Goal: Information Seeking & Learning: Compare options

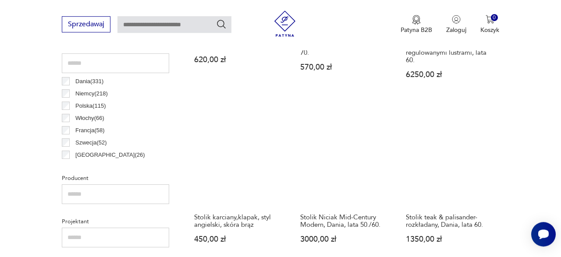
scroll to position [469, 0]
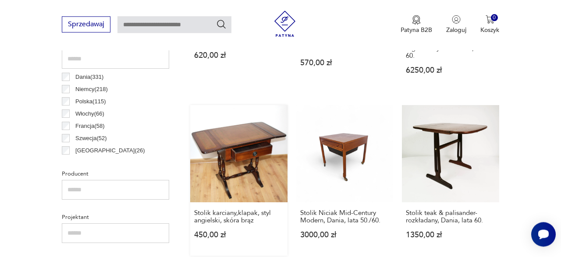
click at [241, 145] on link "Stolik karciany,klapak, styl angielski, skóra brąz 450,00 zł" at bounding box center [238, 180] width 97 height 151
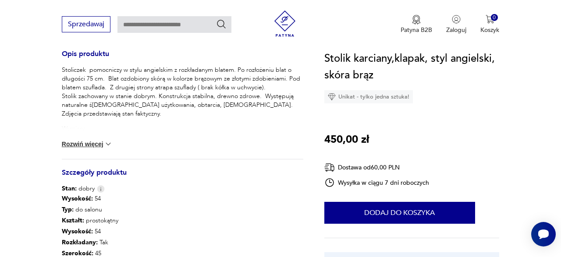
scroll to position [319, 0]
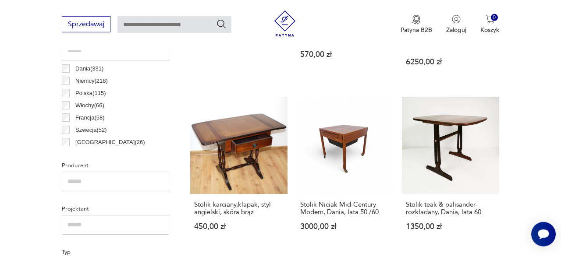
scroll to position [493, 0]
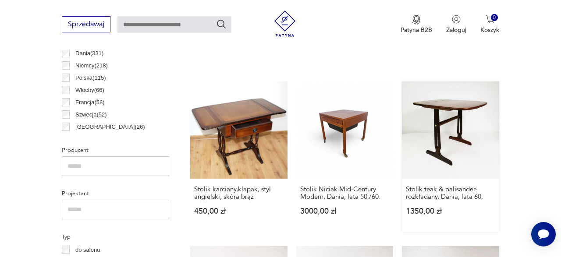
click at [449, 127] on link "Stolik teak & palisander- rozkładany, Dania, lata 60. 1350,00 zł" at bounding box center [450, 157] width 97 height 151
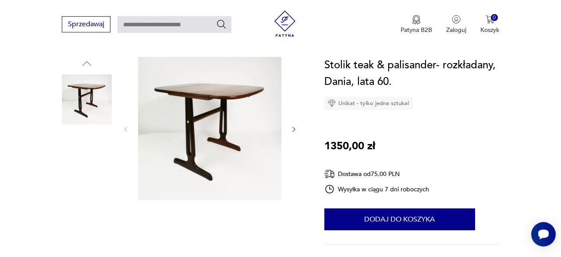
scroll to position [91, 0]
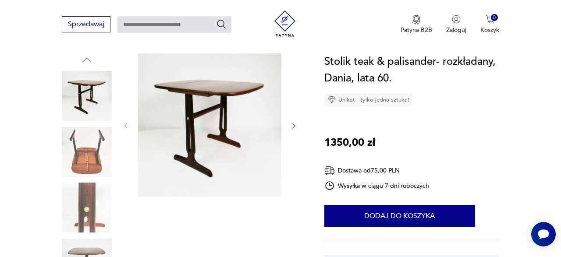
click at [291, 125] on icon "button" at bounding box center [293, 125] width 7 height 7
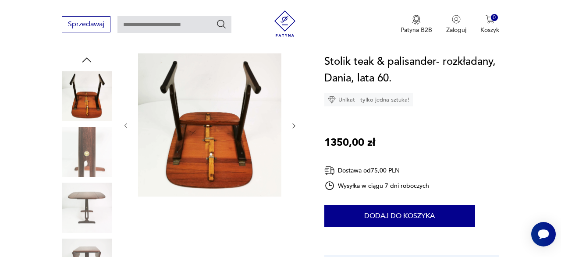
click at [291, 125] on icon "button" at bounding box center [293, 125] width 7 height 7
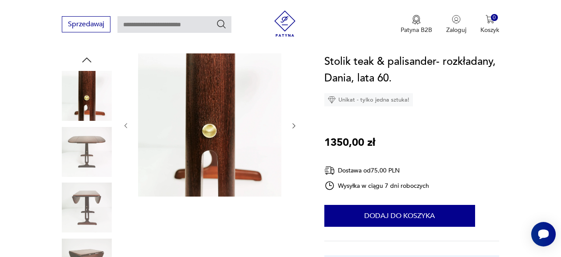
click at [291, 125] on icon "button" at bounding box center [293, 125] width 7 height 7
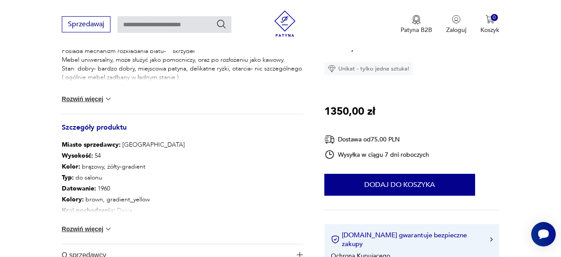
scroll to position [456, 0]
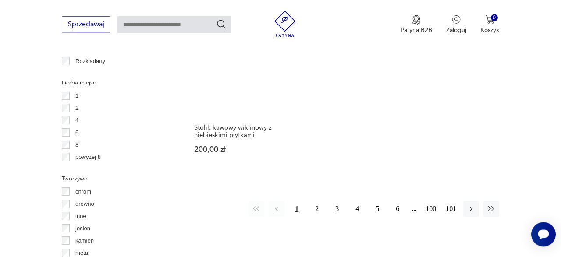
scroll to position [1267, 0]
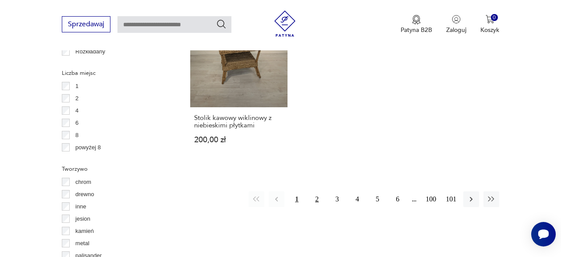
click at [316, 192] on button "2" at bounding box center [317, 200] width 16 height 16
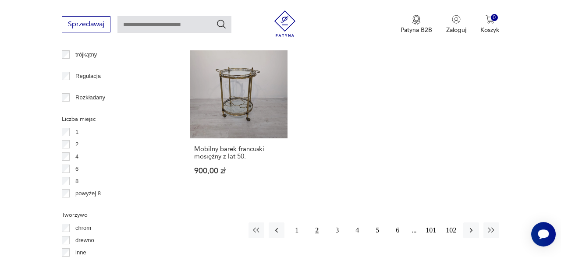
scroll to position [1235, 0]
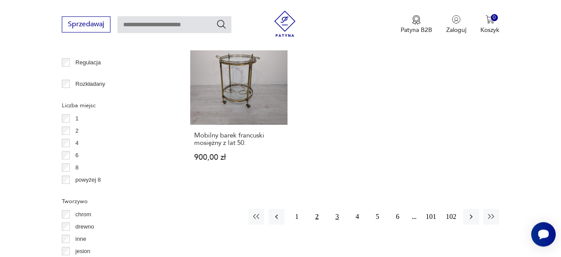
click at [338, 209] on button "3" at bounding box center [337, 217] width 16 height 16
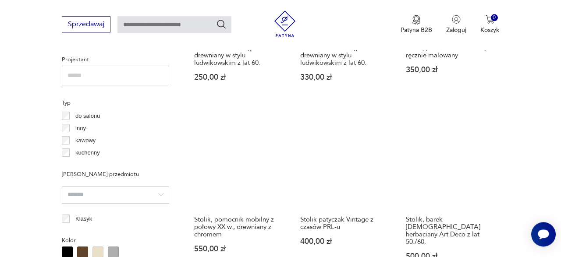
scroll to position [642, 0]
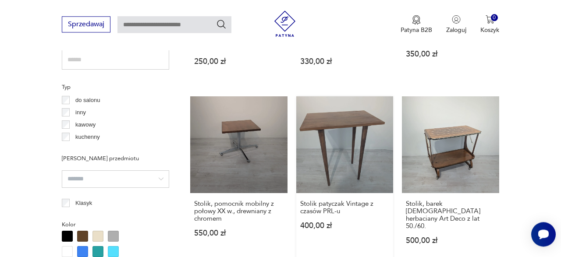
click at [369, 146] on link "Stolik patyczak Vintage z czasów PRL-u 400,00 zł" at bounding box center [344, 179] width 97 height 166
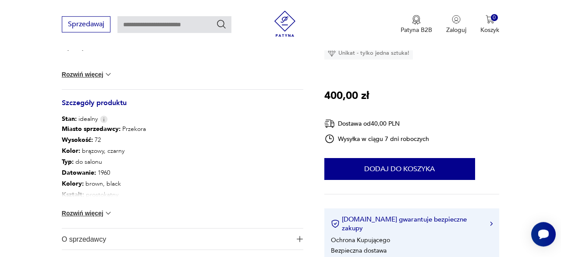
scroll to position [456, 0]
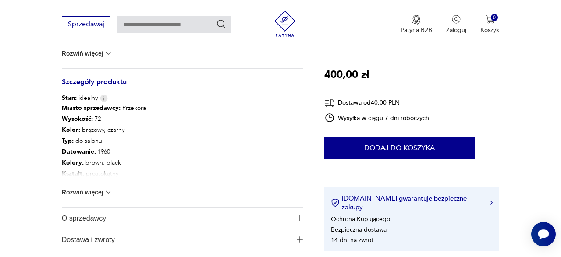
click at [94, 191] on button "Rozwiń więcej" at bounding box center [87, 192] width 51 height 9
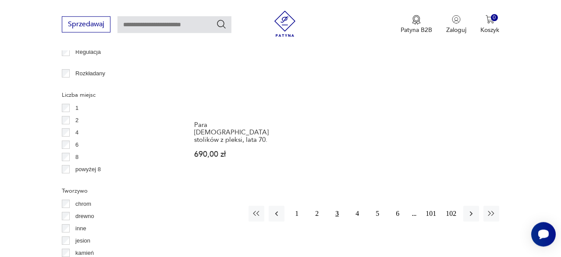
scroll to position [1266, 0]
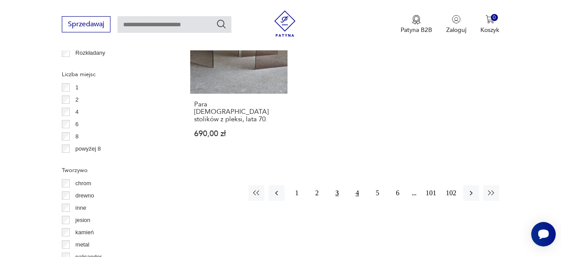
click at [358, 185] on button "4" at bounding box center [357, 193] width 16 height 16
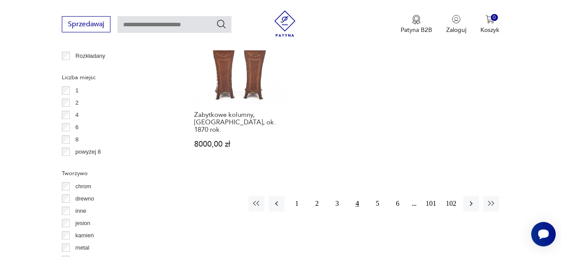
scroll to position [1326, 0]
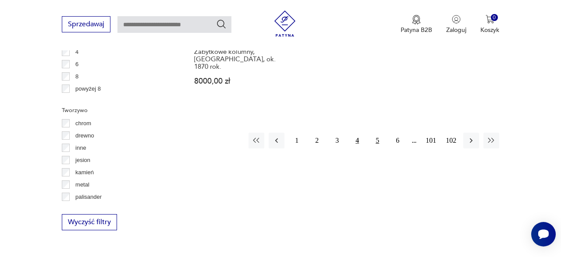
click at [376, 133] on button "5" at bounding box center [377, 141] width 16 height 16
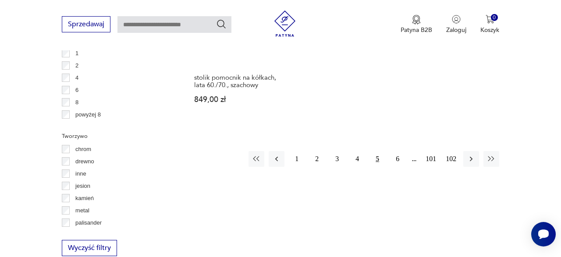
scroll to position [1326, 0]
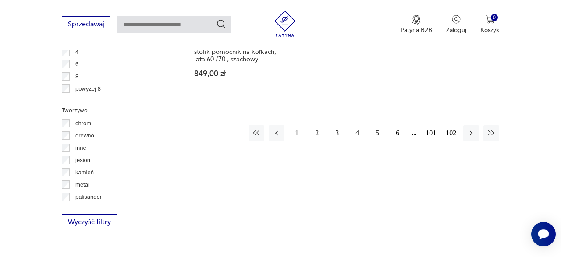
click at [396, 125] on button "6" at bounding box center [398, 133] width 16 height 16
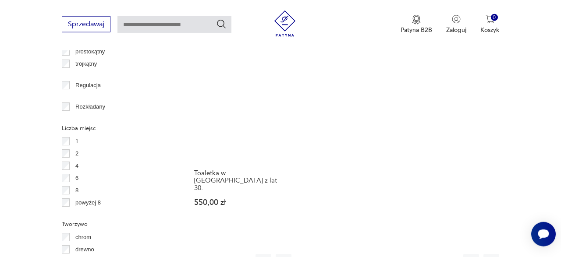
scroll to position [1235, 0]
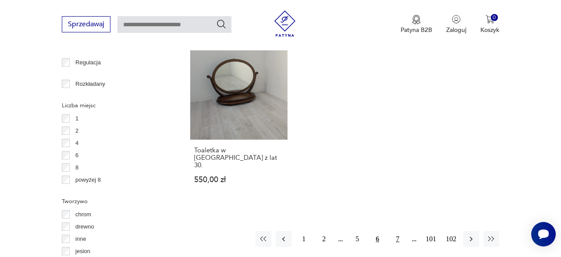
click at [396, 231] on button "7" at bounding box center [398, 239] width 16 height 16
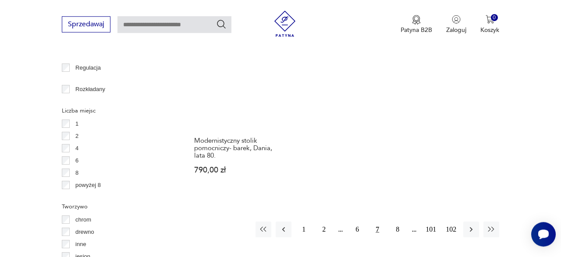
scroll to position [1235, 0]
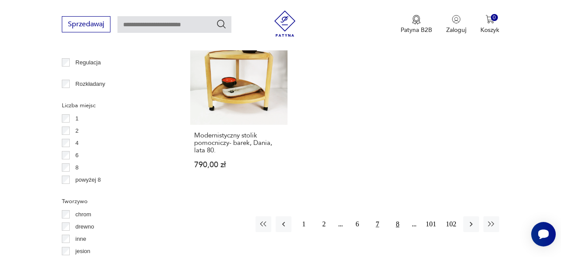
click at [398, 216] on button "8" at bounding box center [398, 224] width 16 height 16
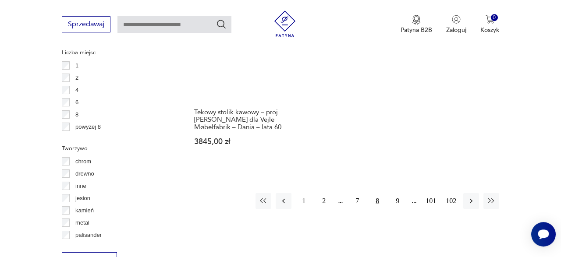
scroll to position [1326, 0]
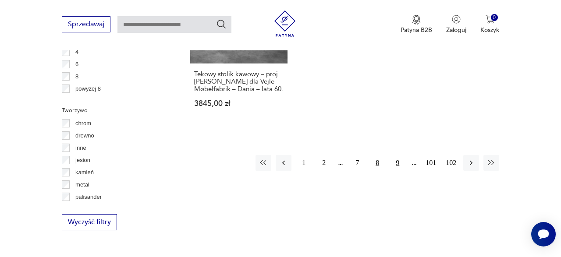
click at [397, 155] on button "9" at bounding box center [398, 163] width 16 height 16
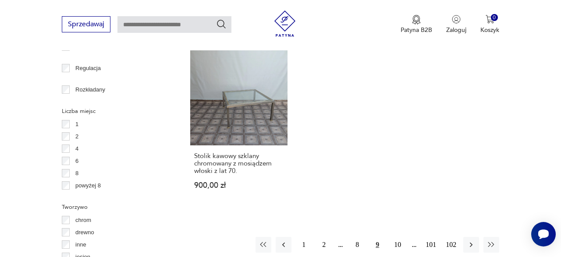
scroll to position [1235, 0]
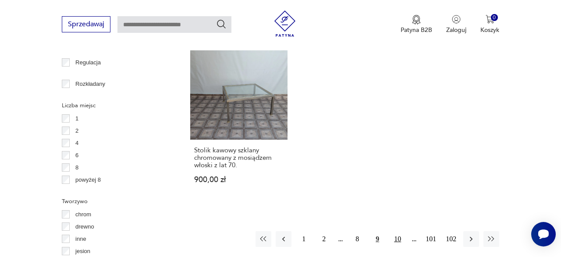
click at [397, 231] on button "10" at bounding box center [398, 239] width 16 height 16
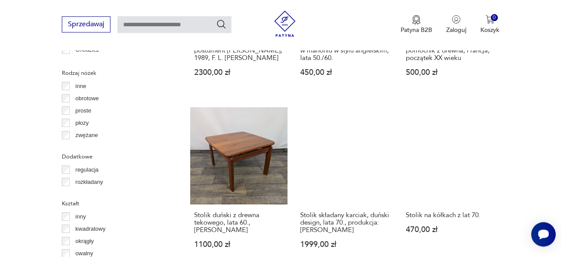
scroll to position [1007, 0]
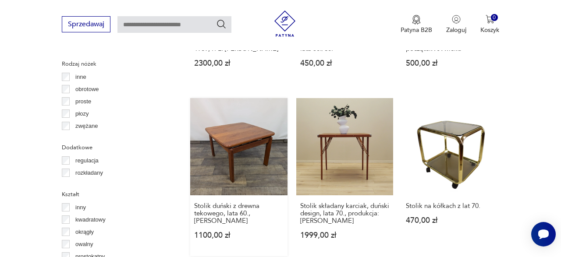
click at [256, 157] on link "Stolik duński z drewna tekowego, lata 60., [PERSON_NAME] 1100,00 zł" at bounding box center [238, 177] width 97 height 158
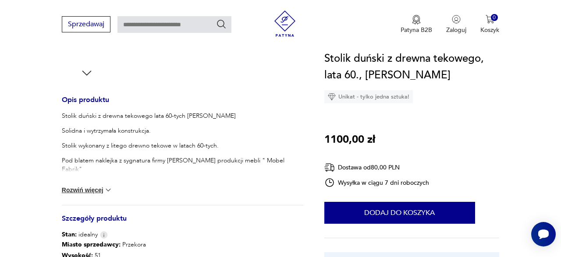
scroll to position [365, 0]
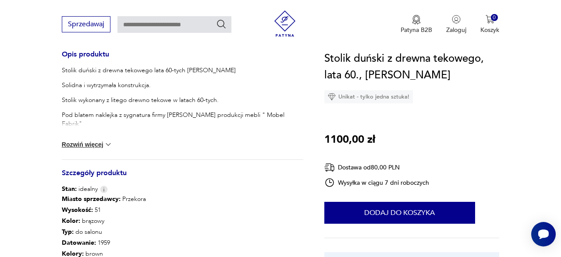
click at [104, 145] on button "Rozwiń więcej" at bounding box center [87, 144] width 51 height 9
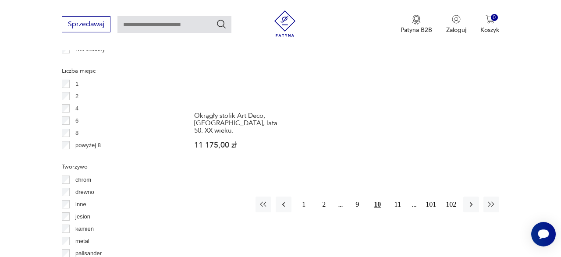
scroll to position [1270, 0]
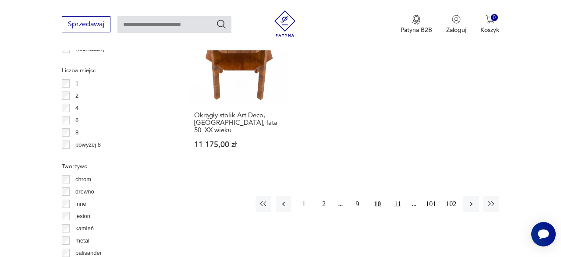
click at [398, 196] on button "11" at bounding box center [398, 204] width 16 height 16
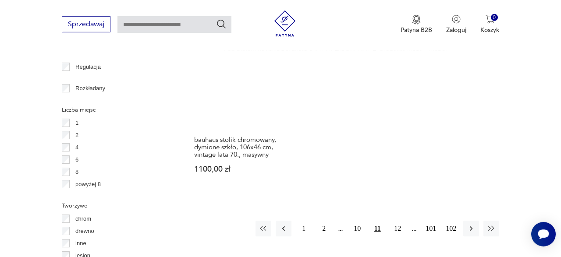
scroll to position [1235, 0]
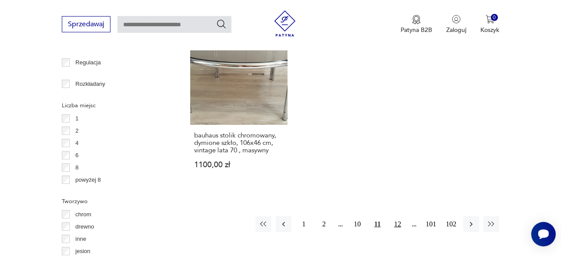
click at [397, 216] on button "12" at bounding box center [398, 224] width 16 height 16
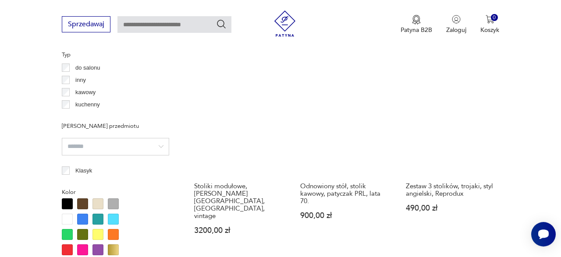
scroll to position [688, 0]
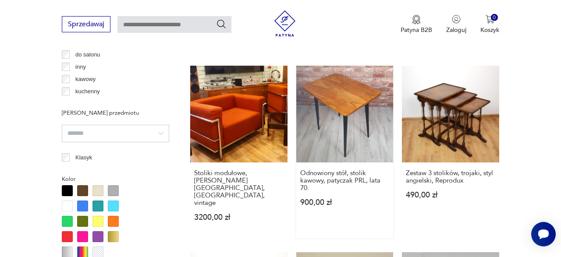
click at [353, 127] on link "Odnowiony stół, stolik kawowy, patyczak PRL, lata 70. 900,00 zł" at bounding box center [344, 152] width 97 height 173
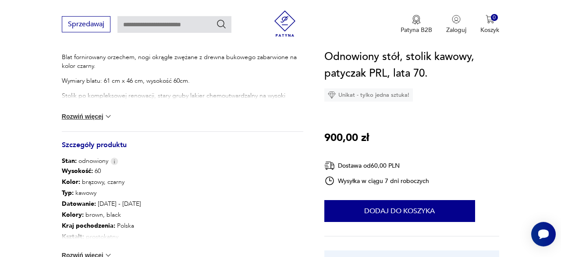
scroll to position [410, 0]
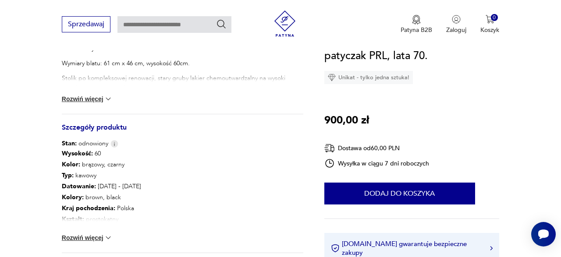
click at [110, 102] on img at bounding box center [108, 99] width 9 height 9
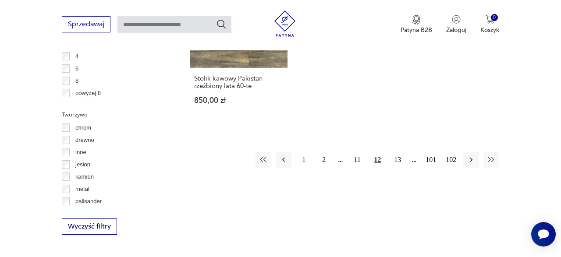
scroll to position [1316, 0]
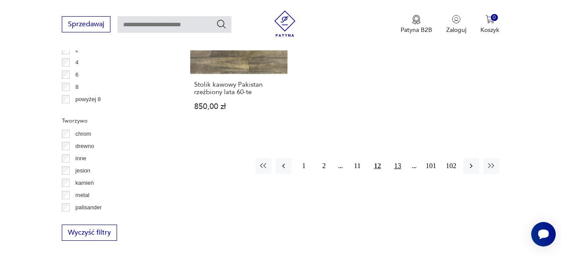
click at [400, 158] on button "13" at bounding box center [398, 166] width 16 height 16
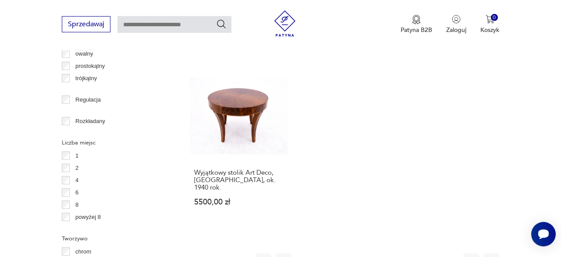
scroll to position [1235, 0]
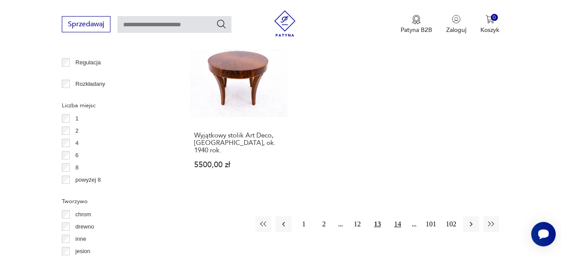
click at [396, 216] on button "14" at bounding box center [398, 224] width 16 height 16
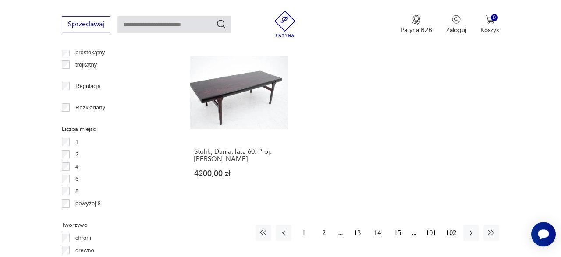
scroll to position [1235, 0]
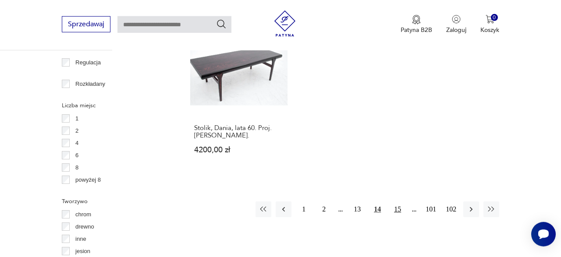
click at [398, 202] on button "15" at bounding box center [398, 210] width 16 height 16
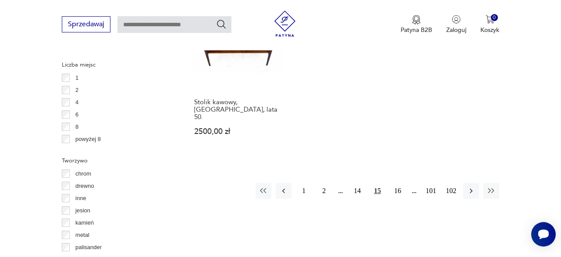
scroll to position [1281, 0]
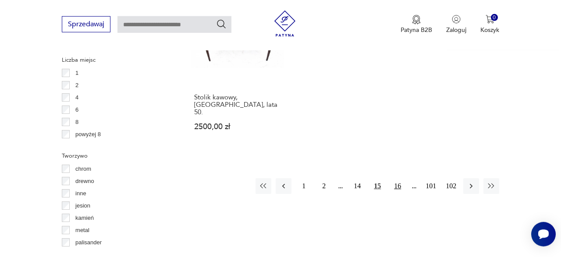
click at [398, 178] on button "16" at bounding box center [398, 186] width 16 height 16
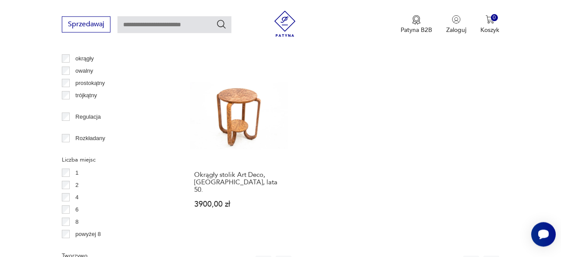
scroll to position [1189, 0]
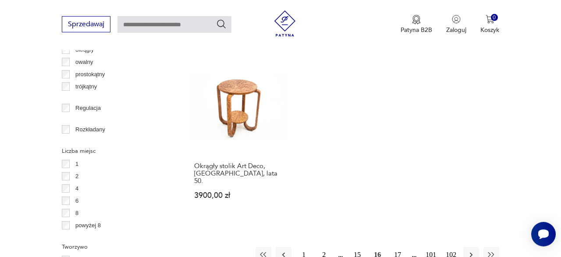
click at [397, 247] on button "17" at bounding box center [398, 255] width 16 height 16
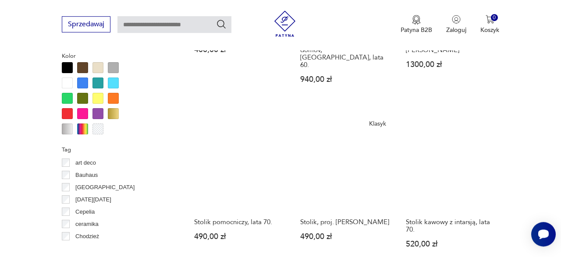
scroll to position [825, 0]
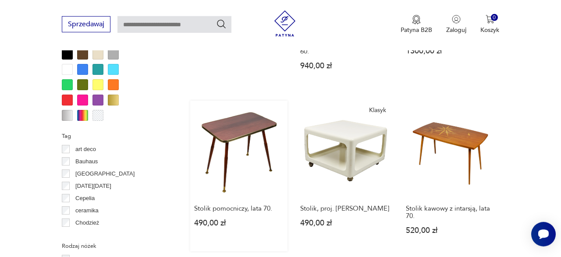
click at [229, 129] on link "Stolik pomocniczy, lata 70. 490,00 zł" at bounding box center [238, 176] width 97 height 151
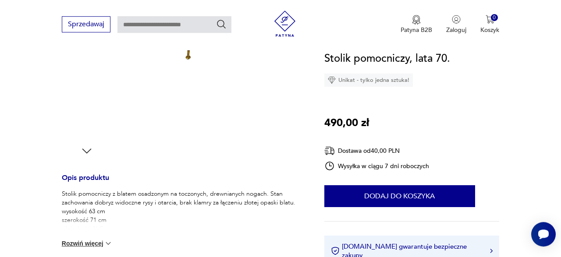
scroll to position [319, 0]
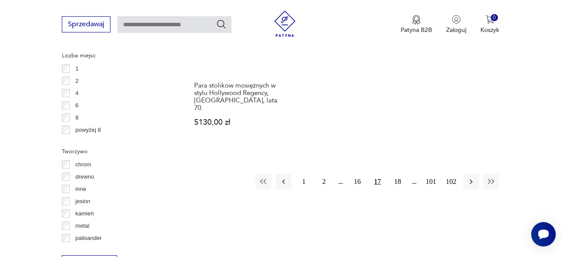
scroll to position [1322, 0]
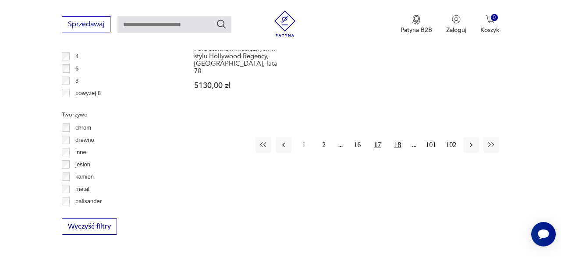
click at [396, 137] on button "18" at bounding box center [398, 145] width 16 height 16
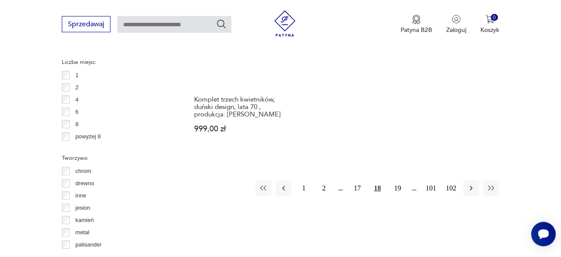
scroll to position [1281, 0]
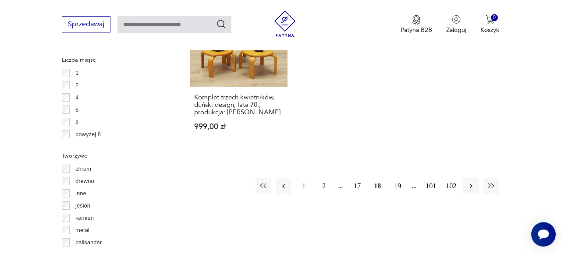
click at [398, 178] on button "19" at bounding box center [398, 186] width 16 height 16
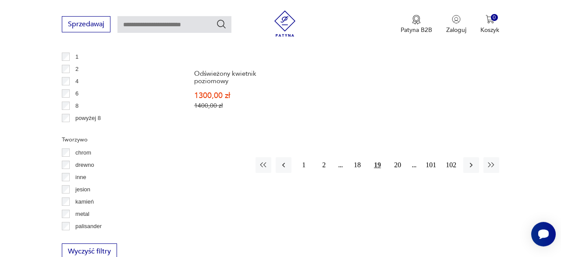
scroll to position [1281, 0]
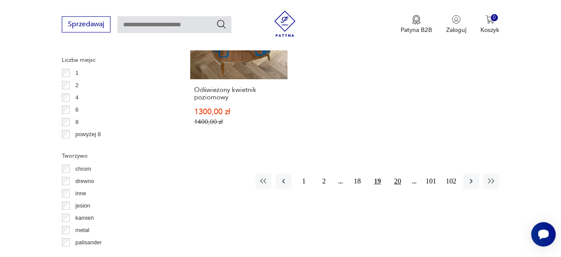
click at [396, 174] on button "20" at bounding box center [398, 182] width 16 height 16
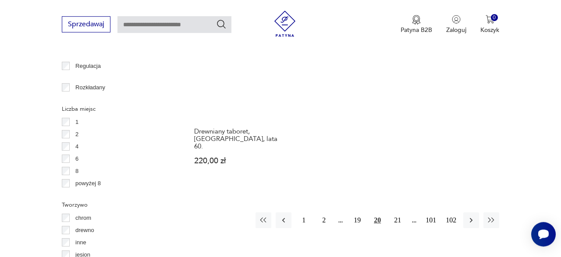
scroll to position [1235, 0]
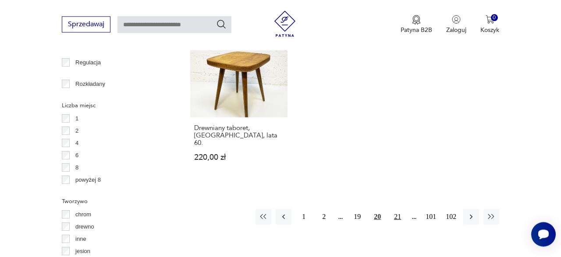
click at [398, 209] on button "21" at bounding box center [398, 217] width 16 height 16
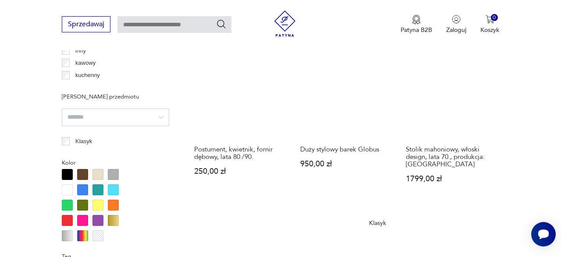
scroll to position [688, 0]
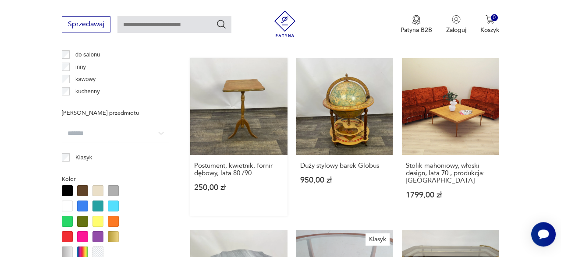
click at [244, 111] on link "Postument, kwietnik, fornir dębowy, lata 80./90. 250,00 zł" at bounding box center [238, 137] width 97 height 158
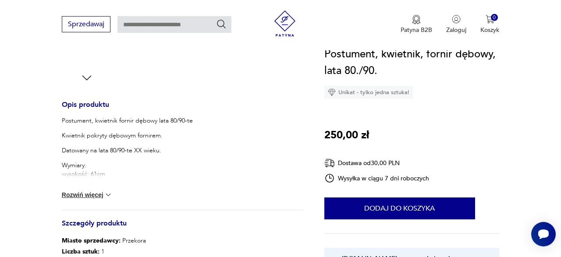
scroll to position [319, 0]
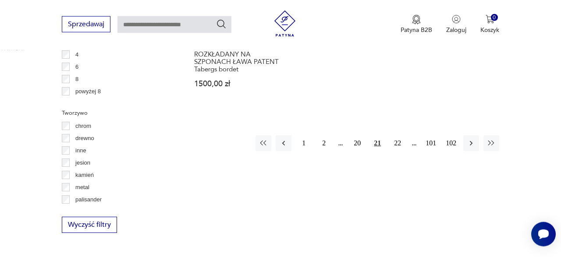
scroll to position [1330, 0]
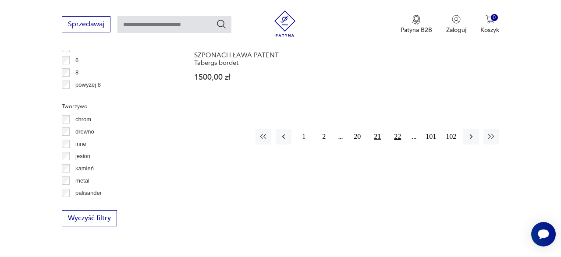
click at [400, 129] on button "22" at bounding box center [398, 137] width 16 height 16
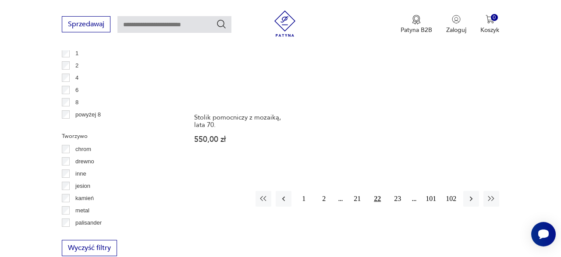
scroll to position [1326, 0]
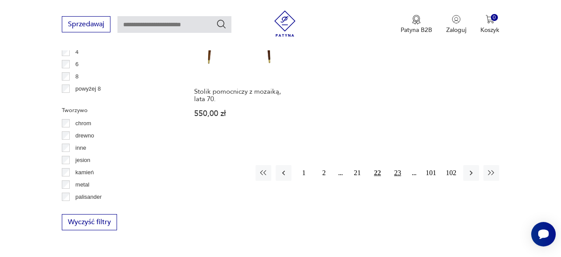
click at [397, 165] on button "23" at bounding box center [398, 173] width 16 height 16
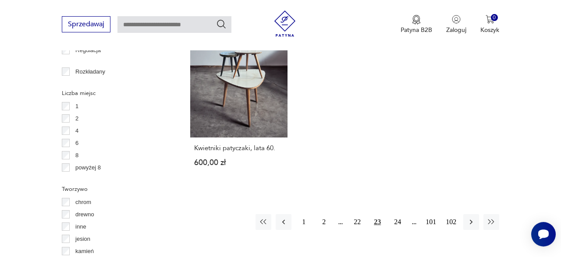
scroll to position [1235, 0]
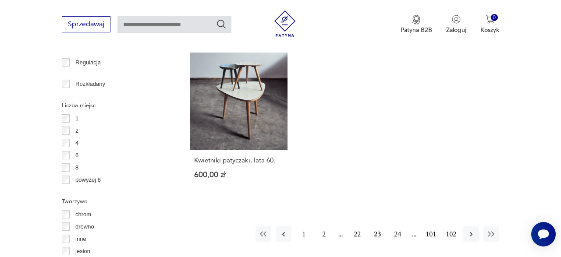
click at [399, 227] on button "24" at bounding box center [398, 235] width 16 height 16
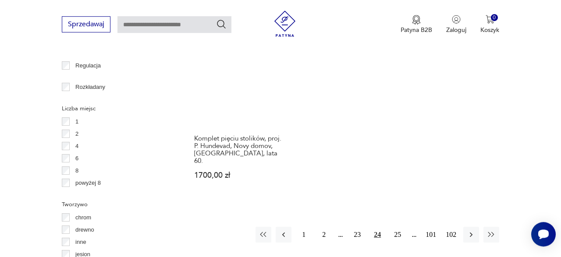
scroll to position [1235, 0]
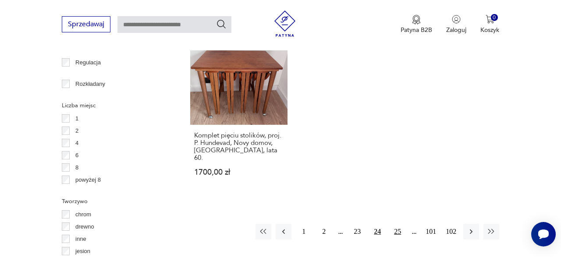
click at [399, 224] on button "25" at bounding box center [398, 232] width 16 height 16
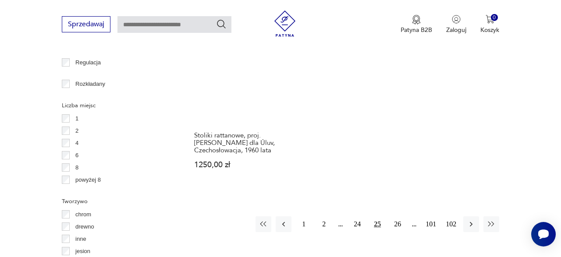
scroll to position [1281, 0]
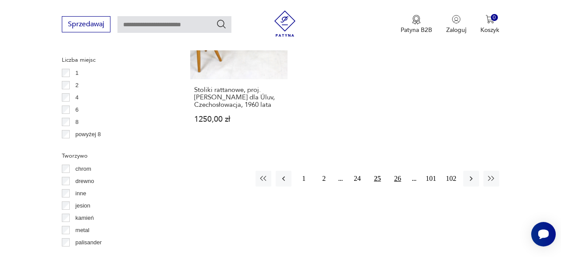
click at [399, 171] on button "26" at bounding box center [398, 179] width 16 height 16
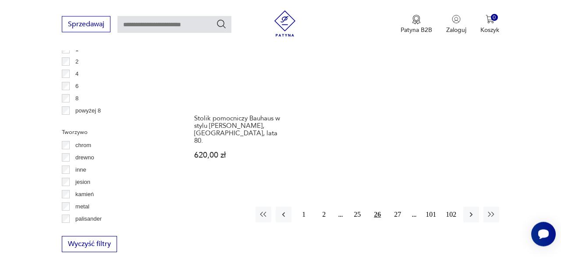
scroll to position [1326, 0]
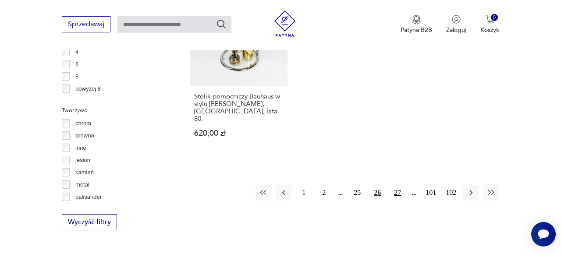
click at [397, 185] on button "27" at bounding box center [398, 193] width 16 height 16
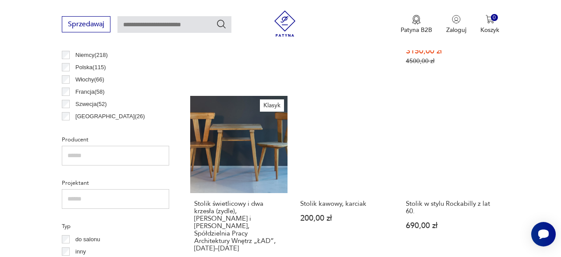
scroll to position [506, 0]
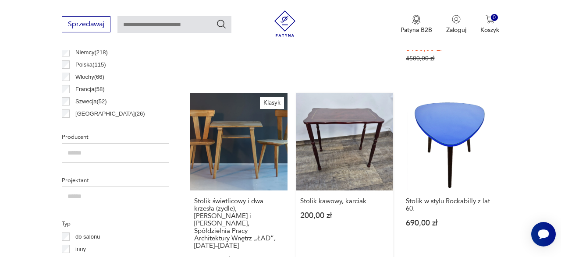
click at [334, 132] on link "Stolik kawowy, karciak 200,00 zł" at bounding box center [344, 187] width 97 height 188
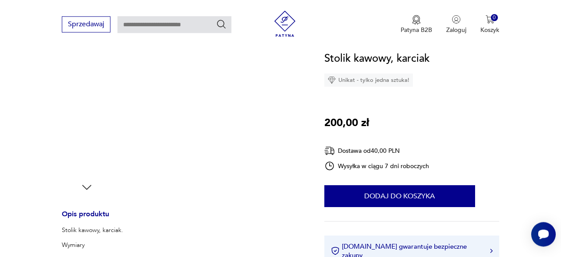
scroll to position [273, 0]
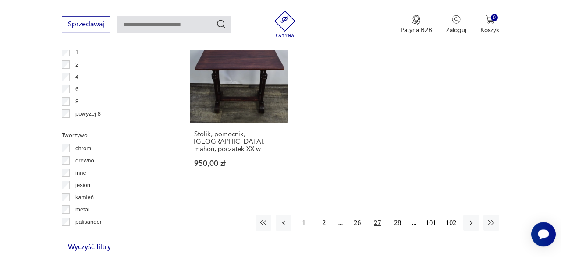
scroll to position [1317, 0]
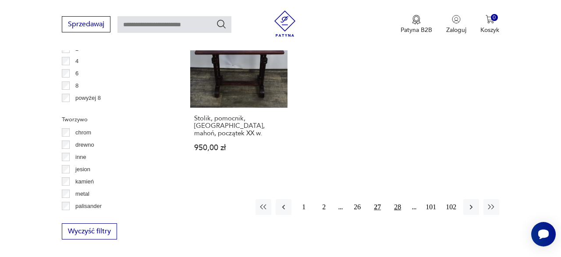
click at [400, 199] on button "28" at bounding box center [398, 207] width 16 height 16
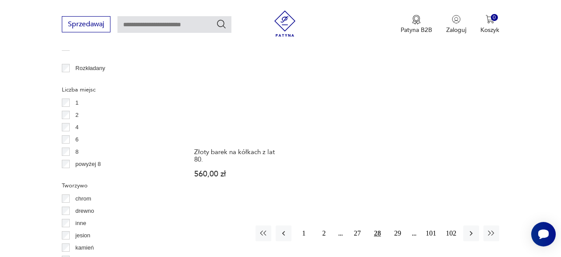
scroll to position [1281, 0]
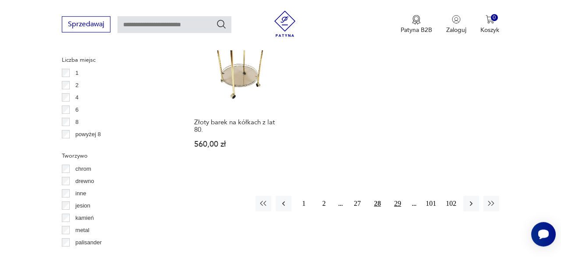
click at [401, 196] on button "29" at bounding box center [398, 204] width 16 height 16
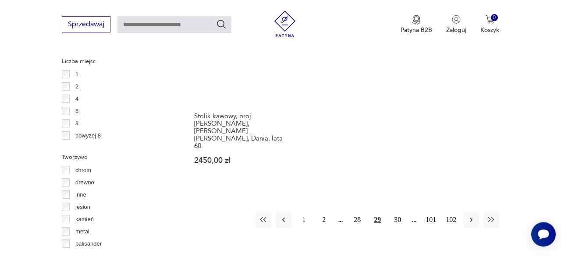
scroll to position [1326, 0]
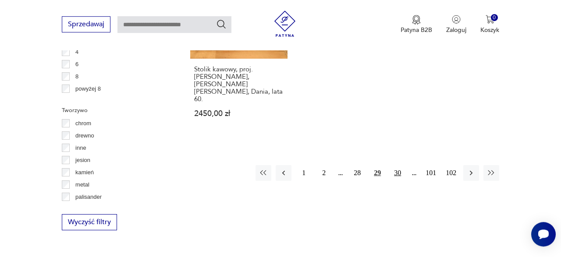
click at [397, 165] on button "30" at bounding box center [398, 173] width 16 height 16
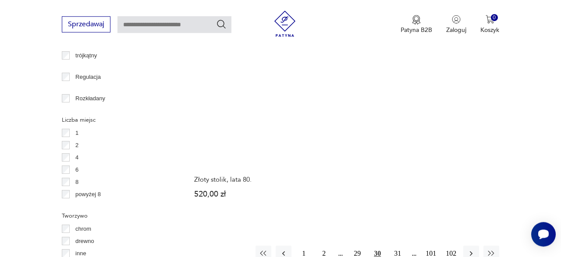
scroll to position [1235, 0]
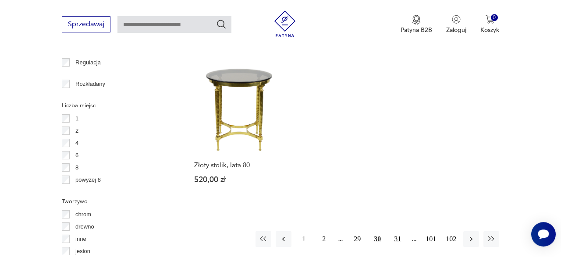
click at [399, 231] on button "31" at bounding box center [398, 239] width 16 height 16
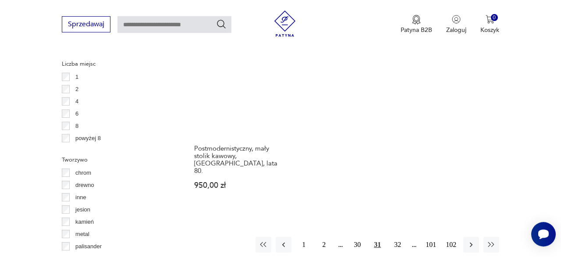
scroll to position [1281, 0]
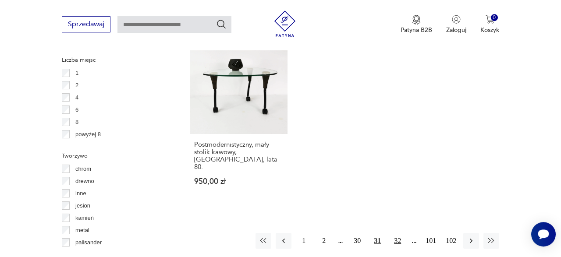
click at [400, 233] on button "32" at bounding box center [398, 241] width 16 height 16
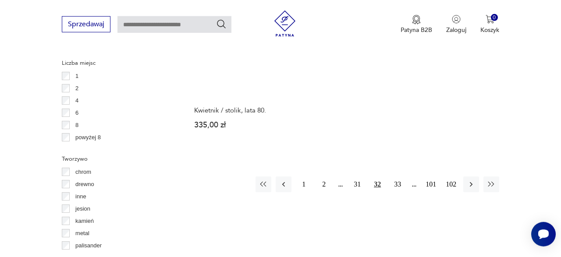
scroll to position [1281, 0]
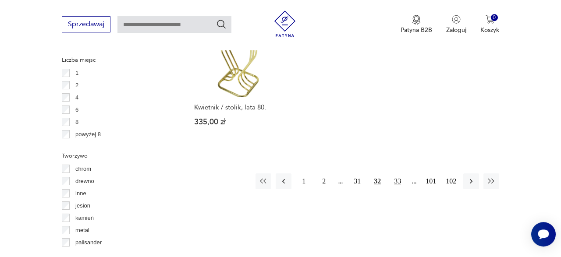
click at [395, 174] on button "33" at bounding box center [398, 182] width 16 height 16
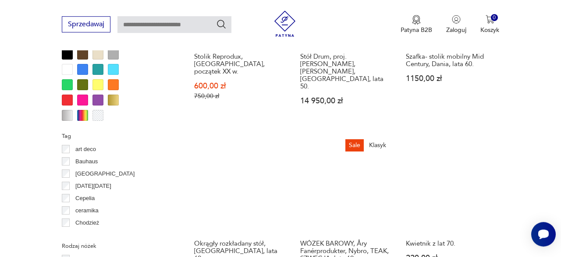
scroll to position [938, 0]
